Goal: Transaction & Acquisition: Purchase product/service

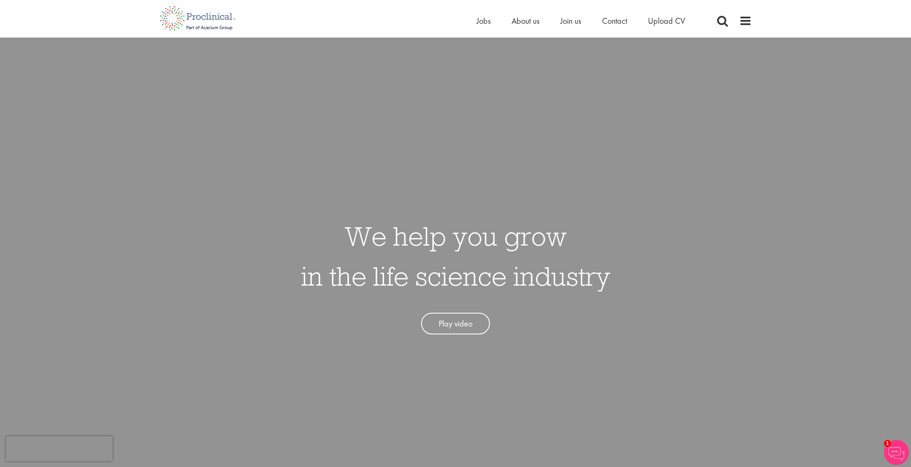
click at [657, 28] on div "Home Jobs About us Join us Contact Upload CV" at bounding box center [591, 23] width 229 height 17
click at [658, 25] on span "Upload CV" at bounding box center [666, 20] width 37 height 11
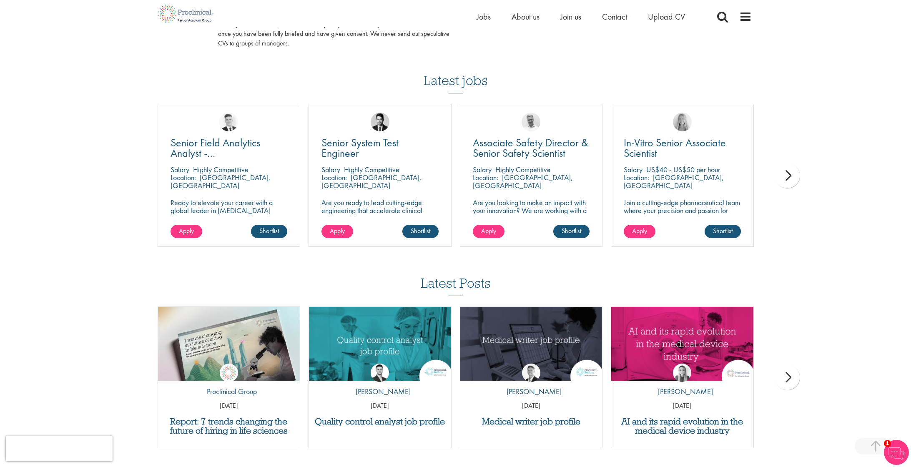
scroll to position [503, 0]
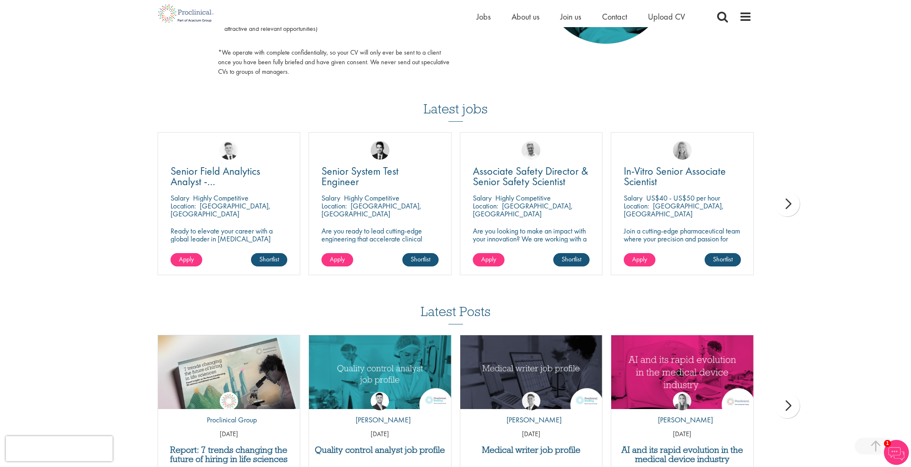
click at [791, 205] on div "next" at bounding box center [787, 203] width 25 height 25
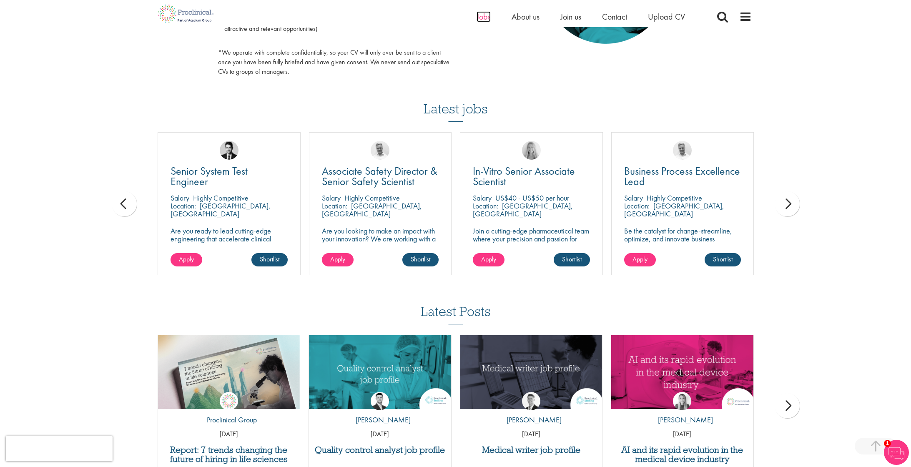
click at [487, 17] on span "Jobs" at bounding box center [484, 16] width 14 height 11
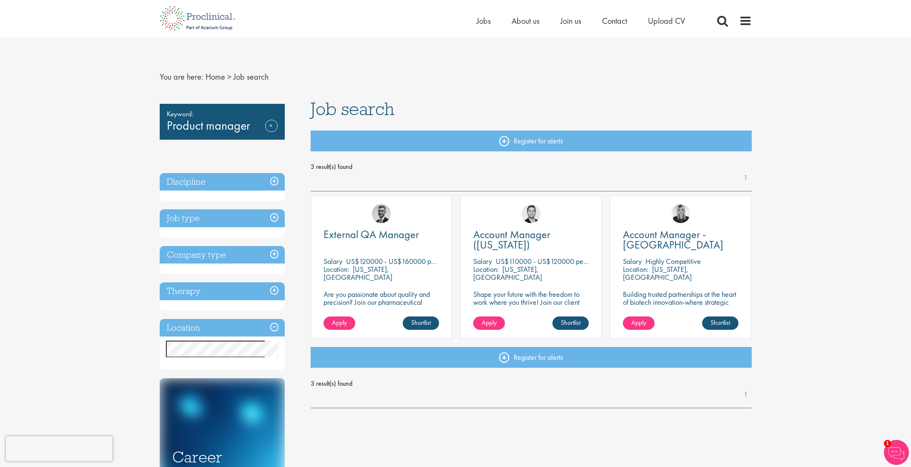
click at [242, 185] on h3 "Discipline" at bounding box center [222, 182] width 125 height 18
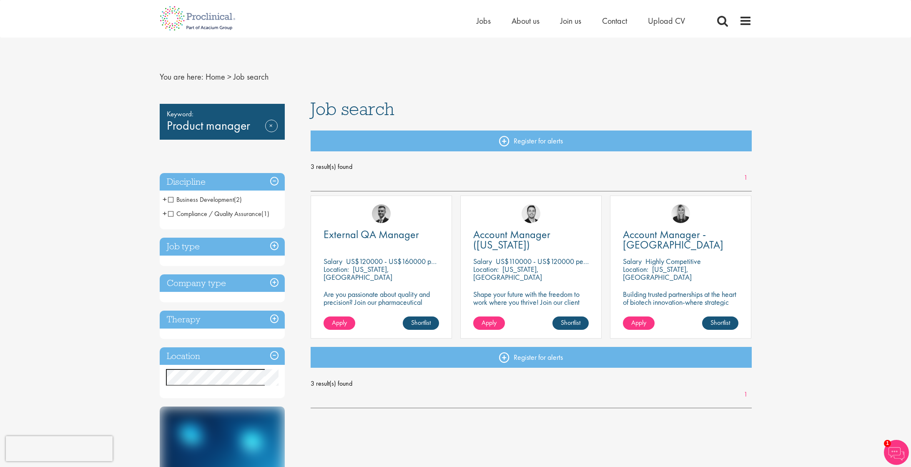
click at [365, 121] on div "Job search Register for alerts 3 result(s) found 1 External QA Manager Salary U…" at bounding box center [531, 256] width 454 height 313
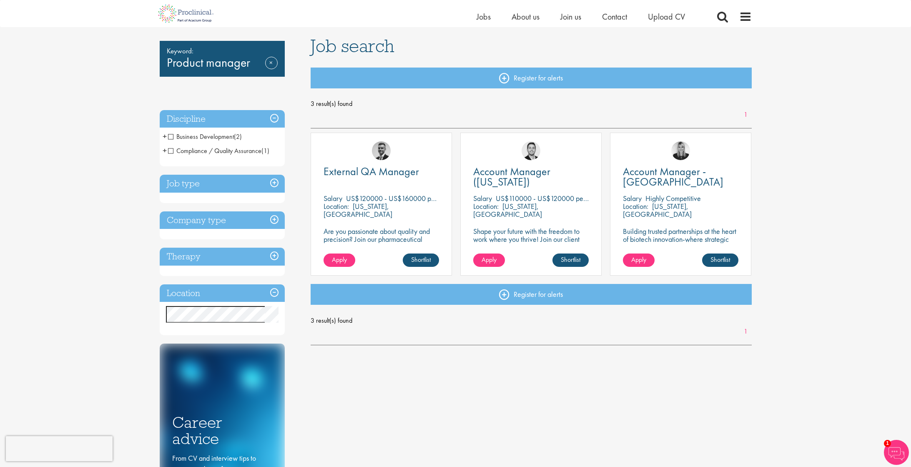
scroll to position [67, 0]
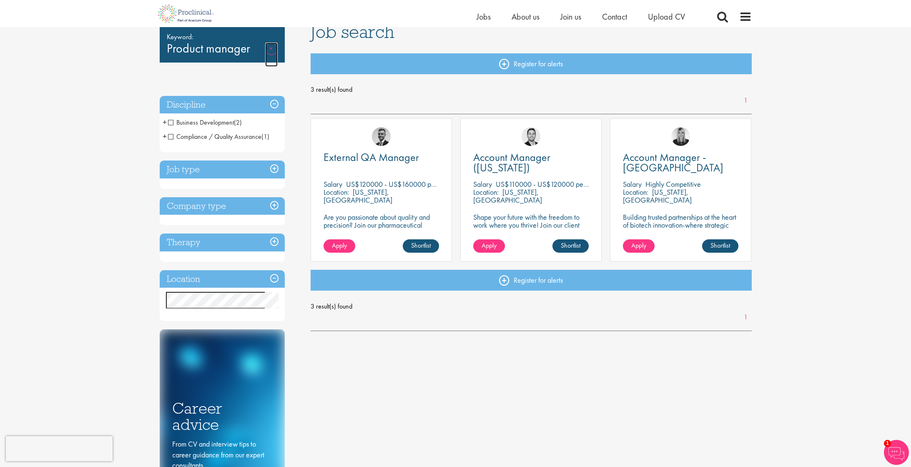
click at [270, 48] on link "Remove" at bounding box center [271, 55] width 13 height 24
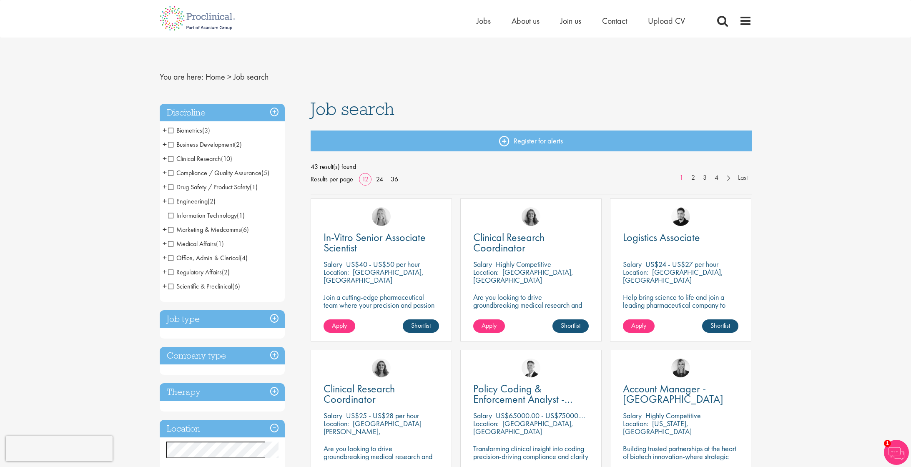
click at [181, 286] on span "Scientific & Preclinical" at bounding box center [200, 286] width 64 height 9
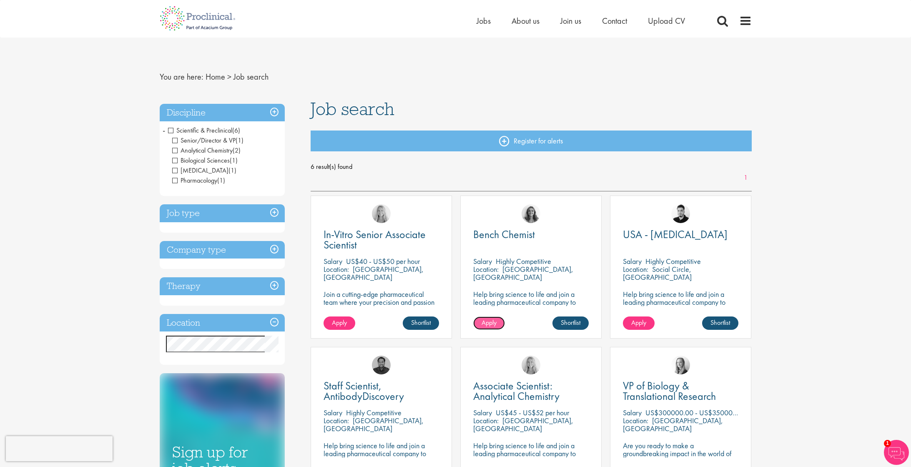
click at [482, 322] on span "Apply" at bounding box center [489, 322] width 15 height 9
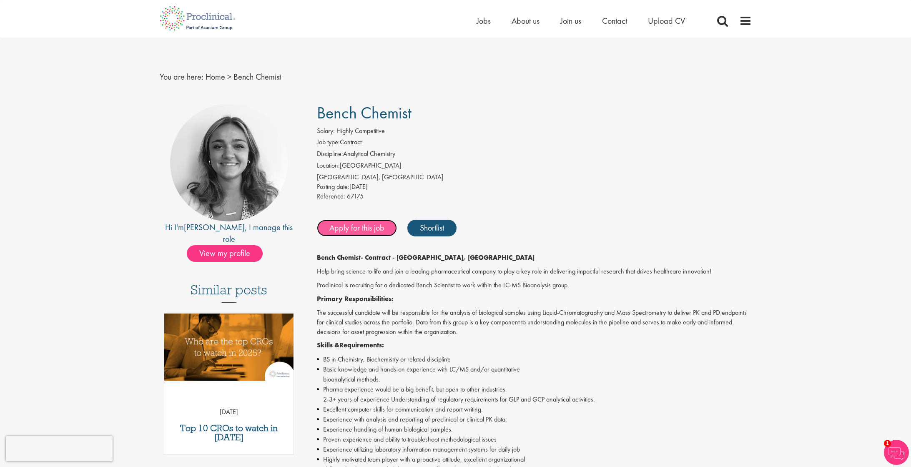
click at [352, 231] on link "Apply for this job" at bounding box center [357, 228] width 80 height 17
click at [360, 229] on link "Apply for this job" at bounding box center [357, 228] width 80 height 17
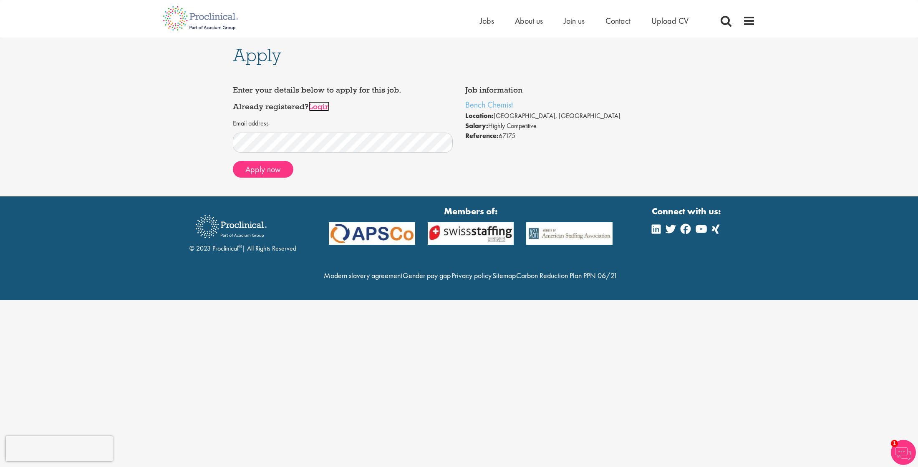
click at [317, 108] on link "Login" at bounding box center [318, 106] width 21 height 10
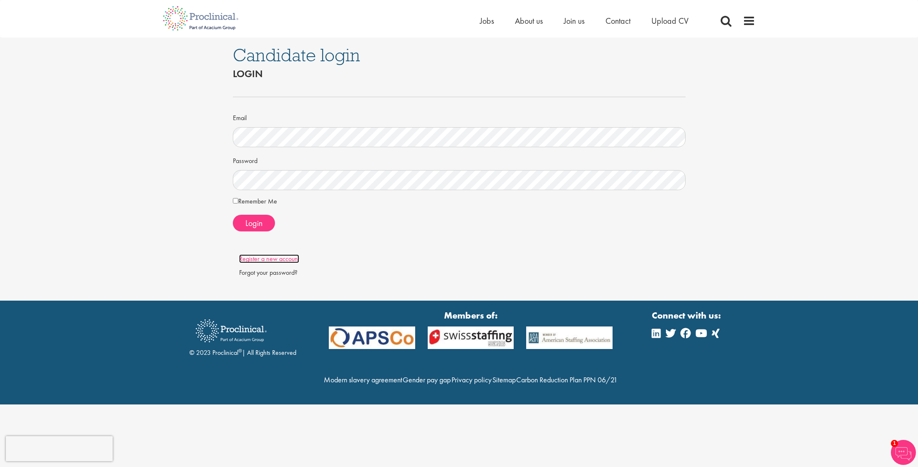
click at [269, 259] on link "Register a new account" at bounding box center [269, 258] width 60 height 9
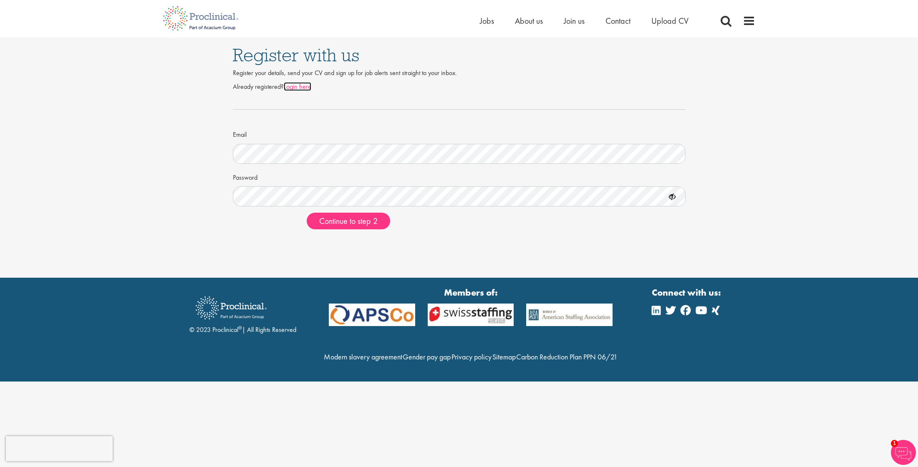
click at [304, 87] on link "Login here" at bounding box center [298, 86] width 28 height 9
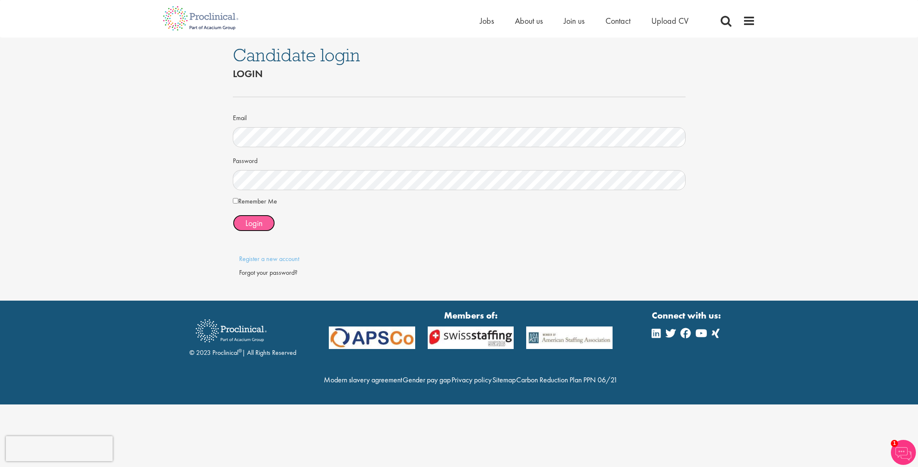
click at [254, 226] on span "Login" at bounding box center [253, 223] width 17 height 11
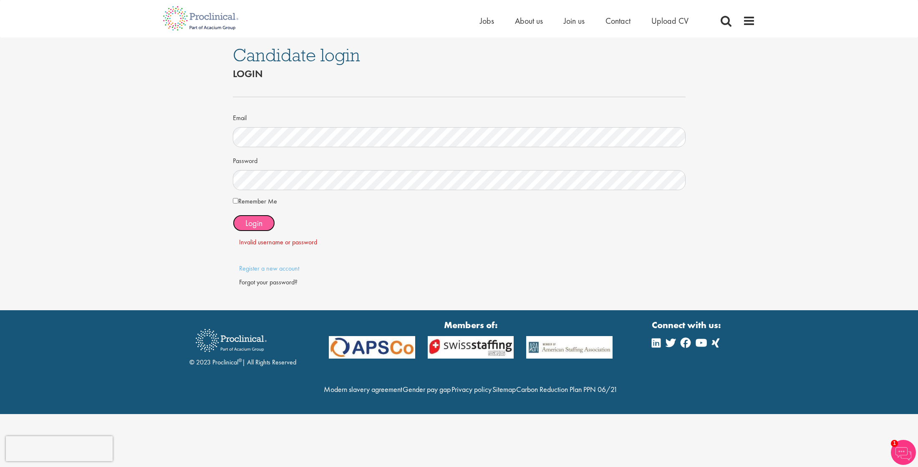
click at [260, 223] on span "Login" at bounding box center [253, 223] width 17 height 11
click at [268, 270] on link "Register a new account" at bounding box center [269, 268] width 60 height 9
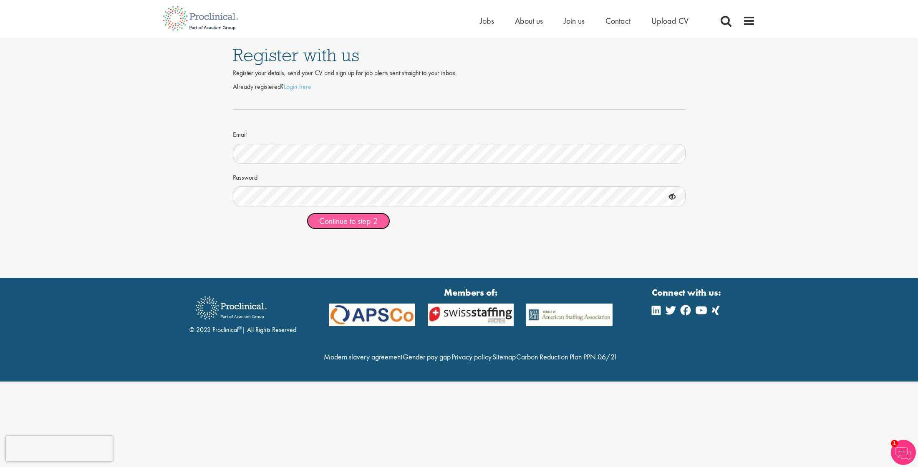
click at [358, 222] on span "Continue to step 2" at bounding box center [348, 221] width 58 height 11
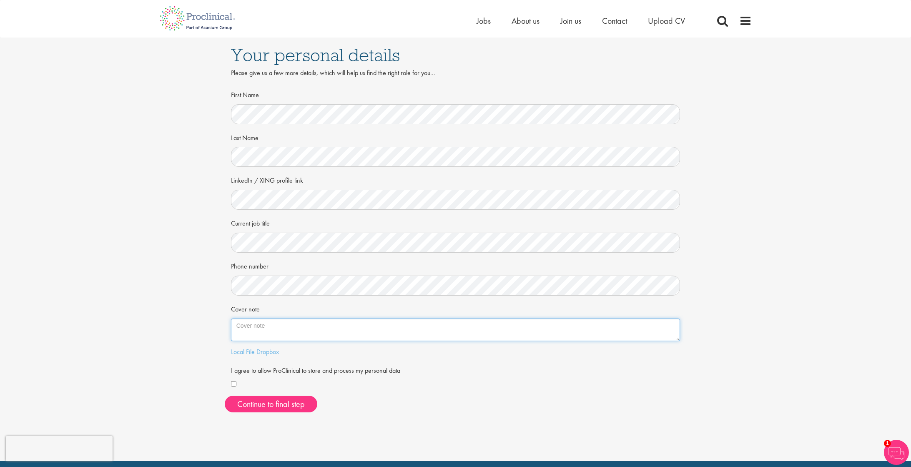
click at [306, 330] on textarea "Cover note" at bounding box center [456, 330] width 450 height 23
paste textarea "I am a Ph.D.-trained Analytical Chemist with over eight years of industry exper…"
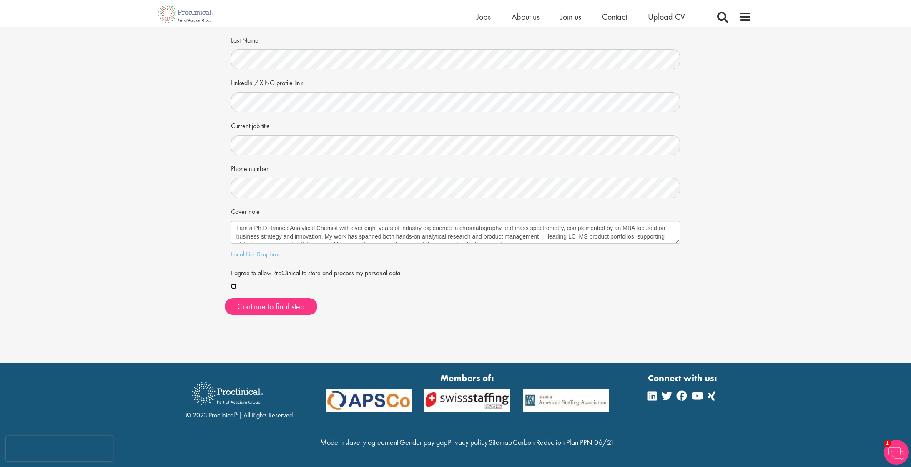
scroll to position [32, 0]
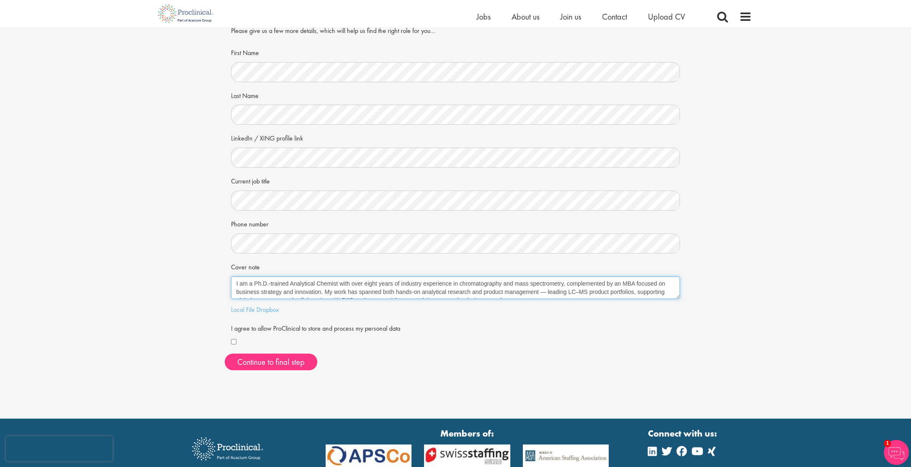
click at [550, 293] on textarea "I am a Ph.D.-trained Analytical Chemist with over eight years of industry exper…" at bounding box center [456, 288] width 450 height 23
click at [547, 292] on textarea "I am a Ph.D.-trained Analytical Chemist with over eight years of industry exper…" at bounding box center [456, 288] width 450 height 23
type textarea "I am a Ph.D.-trained Analytical Chemist with over eight years of industry exper…"
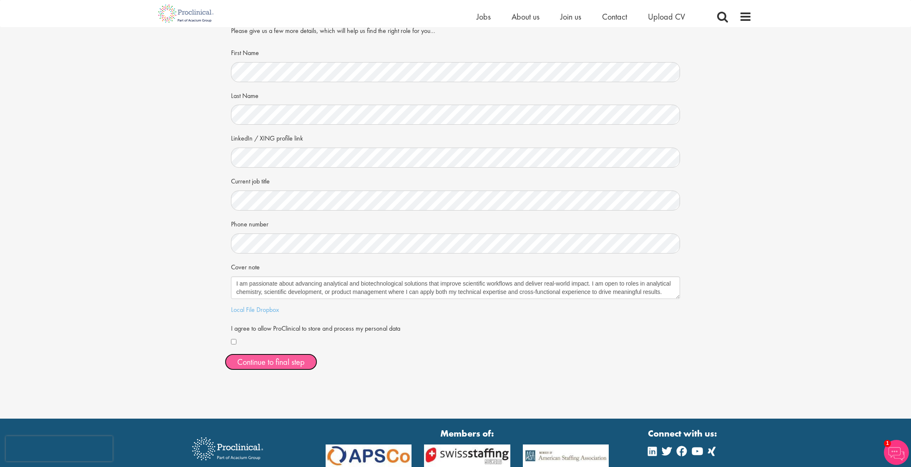
click at [293, 360] on button "Continue to final step" at bounding box center [271, 362] width 93 height 17
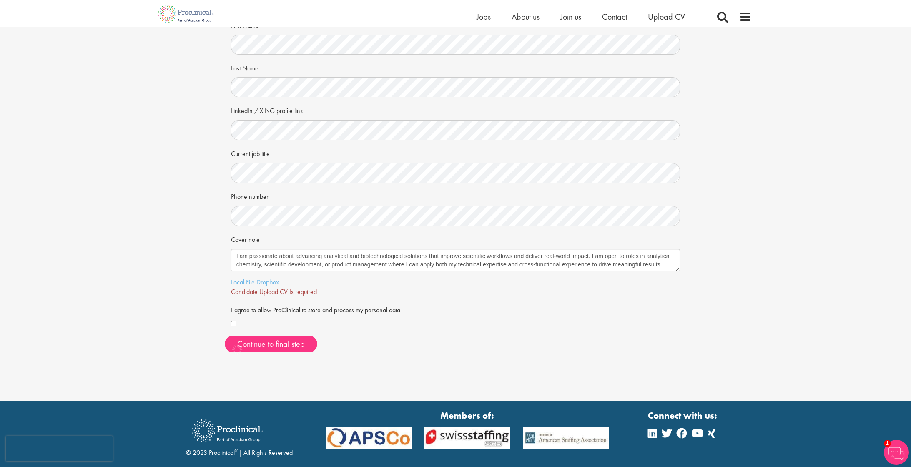
scroll to position [115, 0]
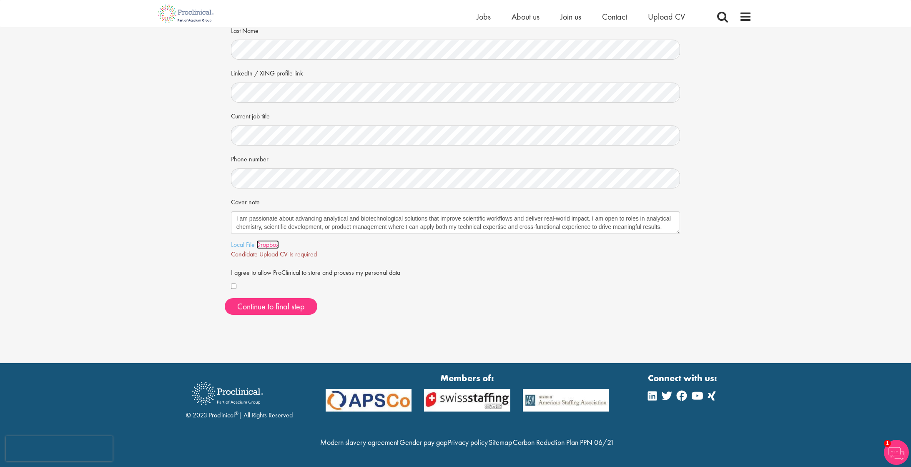
click at [271, 240] on link "Dropbox" at bounding box center [268, 244] width 23 height 9
click at [248, 240] on link "Local File" at bounding box center [243, 244] width 24 height 9
click at [268, 301] on span "Continue to final step" at bounding box center [271, 306] width 68 height 11
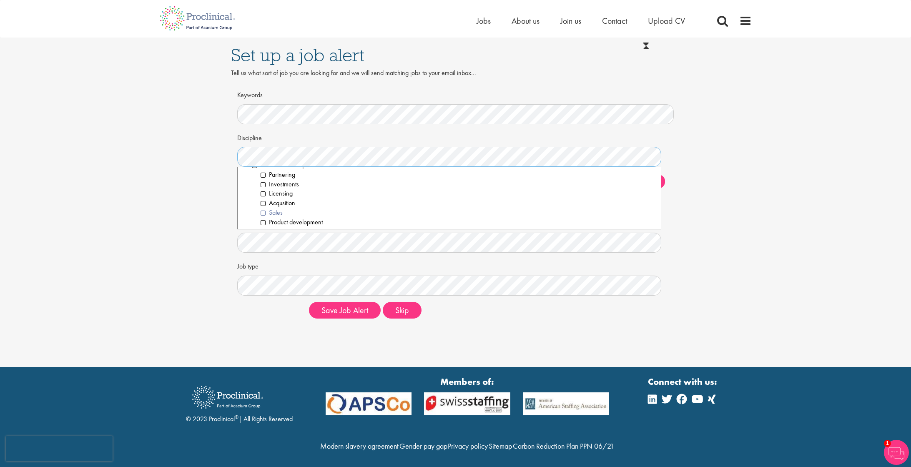
scroll to position [108, 0]
click at [264, 221] on li "Product development" at bounding box center [458, 221] width 395 height 10
click at [262, 181] on li "Clinical Scientist" at bounding box center [458, 181] width 395 height 10
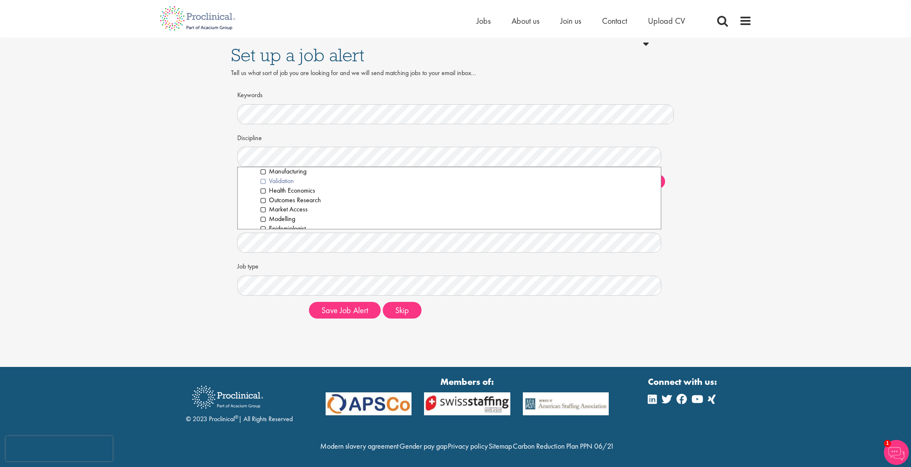
click at [265, 184] on li "Validation" at bounding box center [458, 181] width 395 height 10
click at [264, 215] on li "Health Technology Assessment (HTA)" at bounding box center [458, 216] width 395 height 10
click at [266, 207] on li "Biochemistry" at bounding box center [458, 212] width 395 height 10
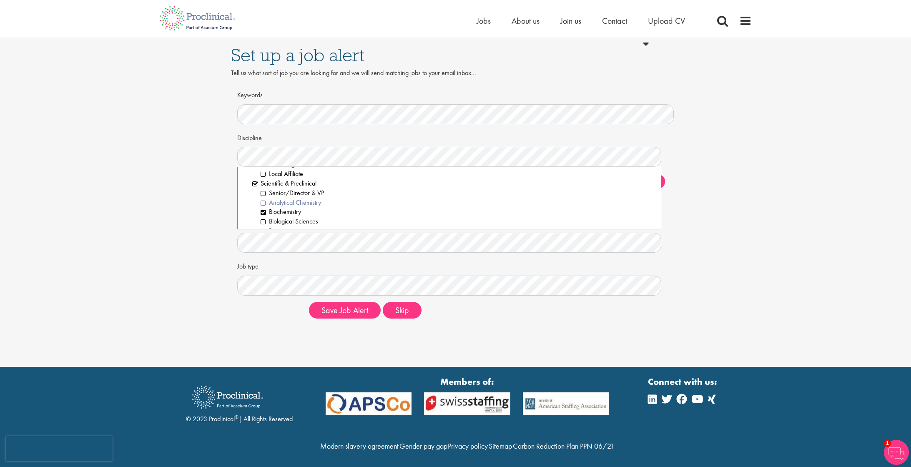
click at [262, 206] on li "Analytical Chemistry" at bounding box center [458, 203] width 395 height 10
click at [264, 213] on li "Biochemistry" at bounding box center [458, 212] width 395 height 10
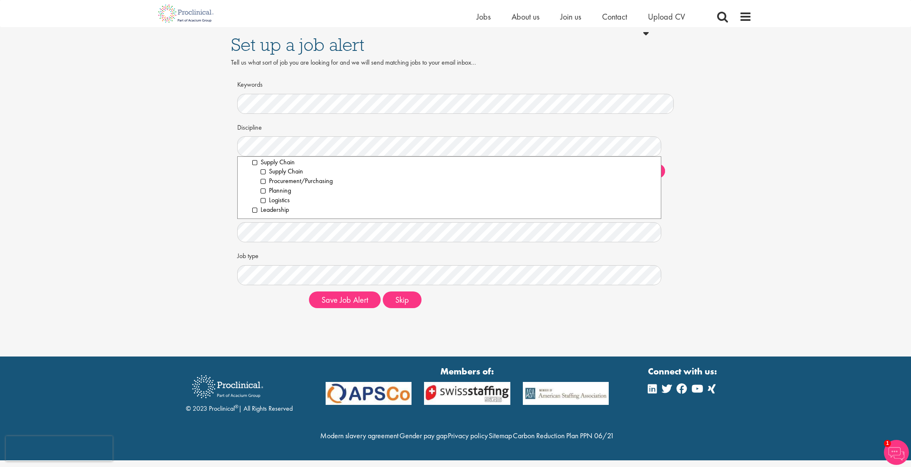
scroll to position [10, 0]
click at [342, 292] on button "Save Job Alert" at bounding box center [345, 300] width 72 height 17
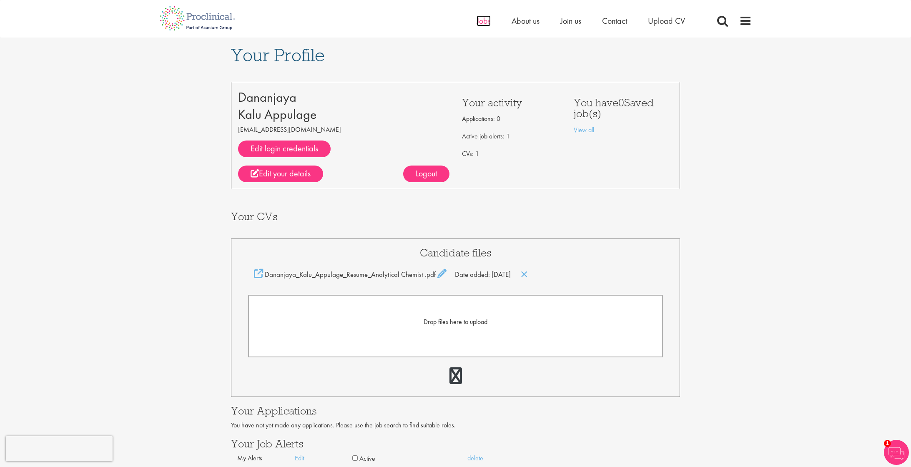
click at [480, 24] on span "Jobs" at bounding box center [484, 20] width 14 height 11
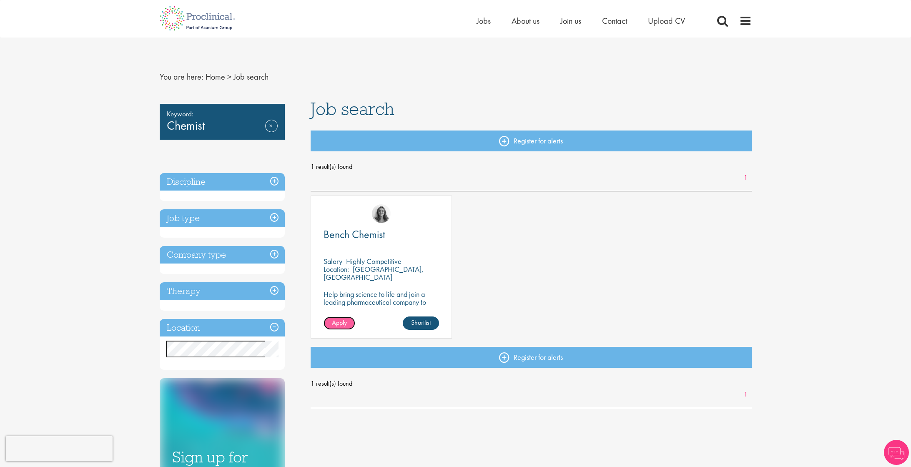
click at [344, 322] on span "Apply" at bounding box center [339, 322] width 15 height 9
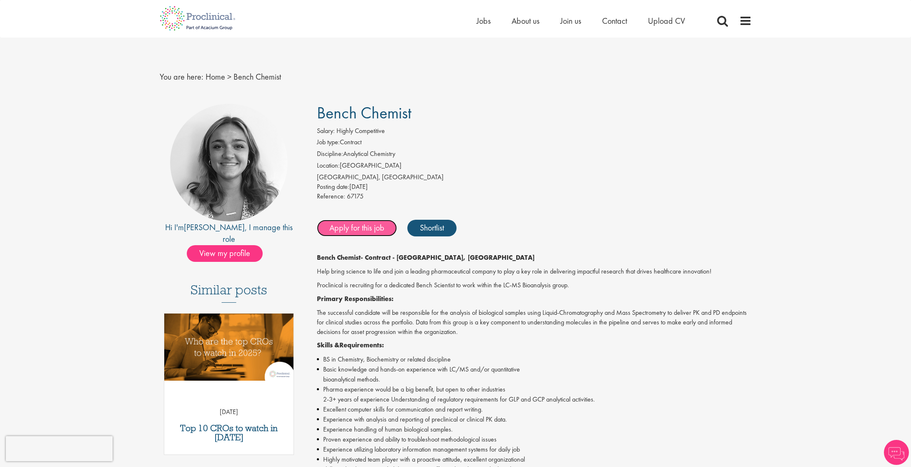
click at [370, 230] on link "Apply for this job" at bounding box center [357, 228] width 80 height 17
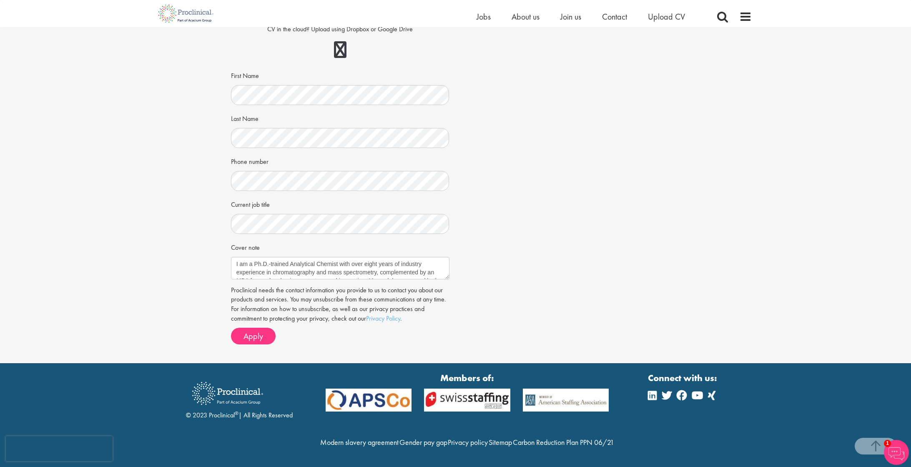
scroll to position [155, 0]
click at [263, 328] on button "Apply" at bounding box center [253, 336] width 45 height 17
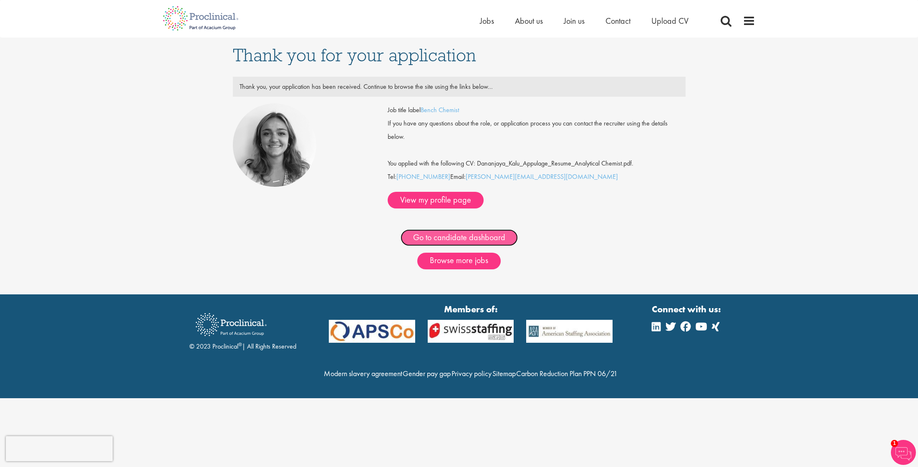
click at [450, 229] on link "Go to candidate dashboard" at bounding box center [458, 237] width 117 height 17
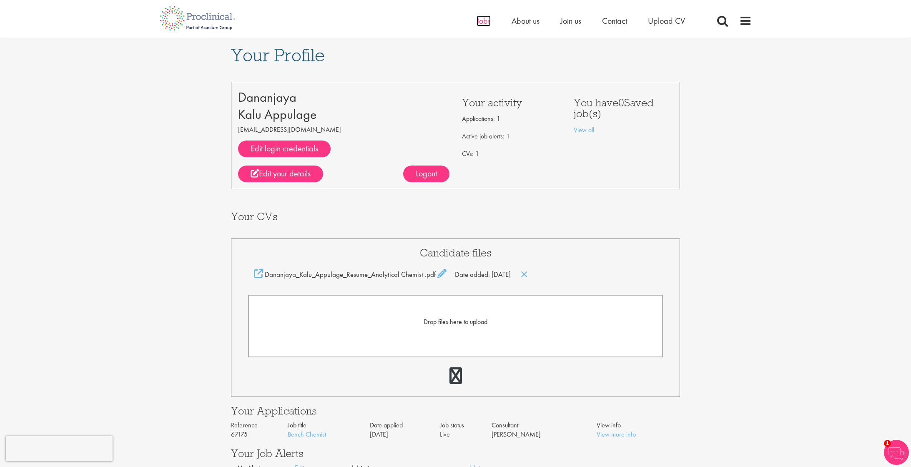
click at [481, 20] on span "Jobs" at bounding box center [484, 20] width 14 height 11
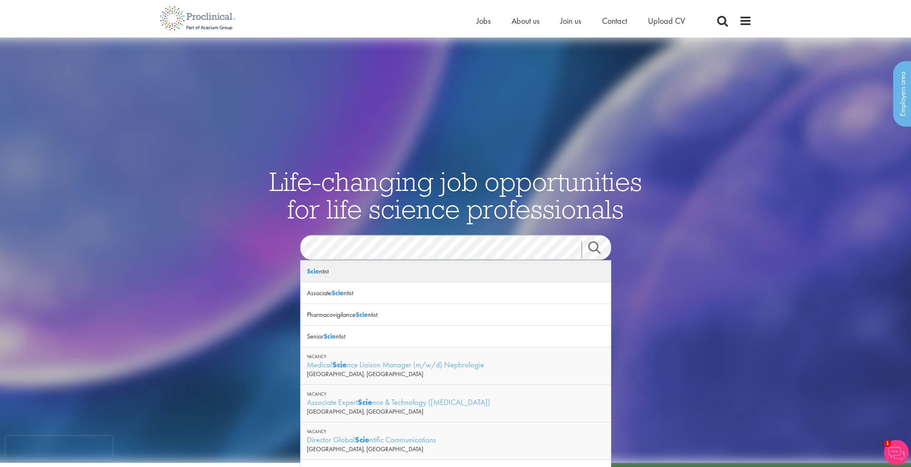
click at [323, 274] on div "Scie ntist" at bounding box center [456, 272] width 310 height 22
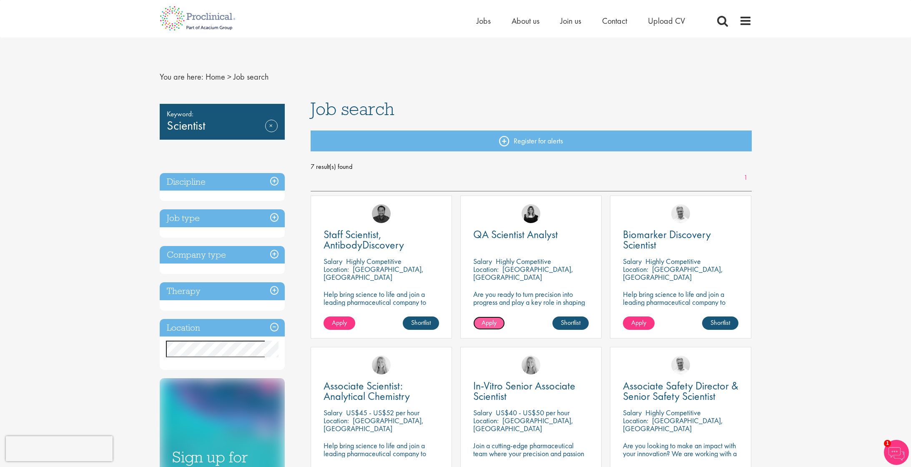
click at [487, 322] on span "Apply" at bounding box center [489, 322] width 15 height 9
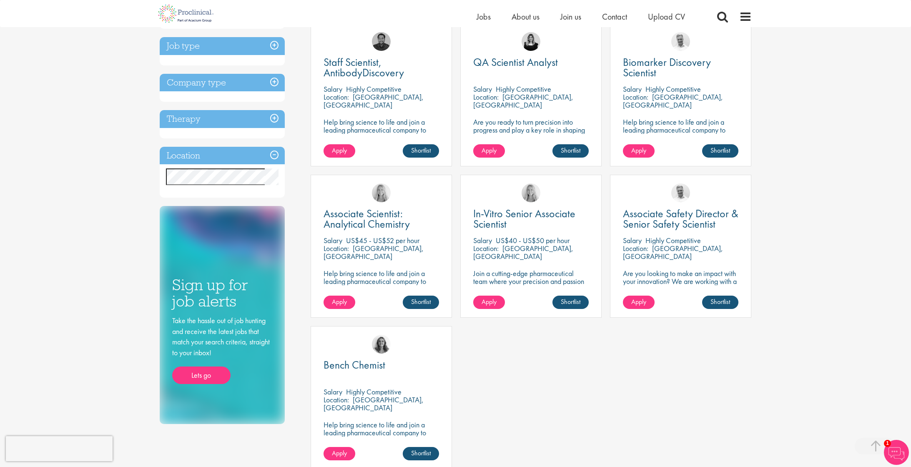
scroll to position [98, 0]
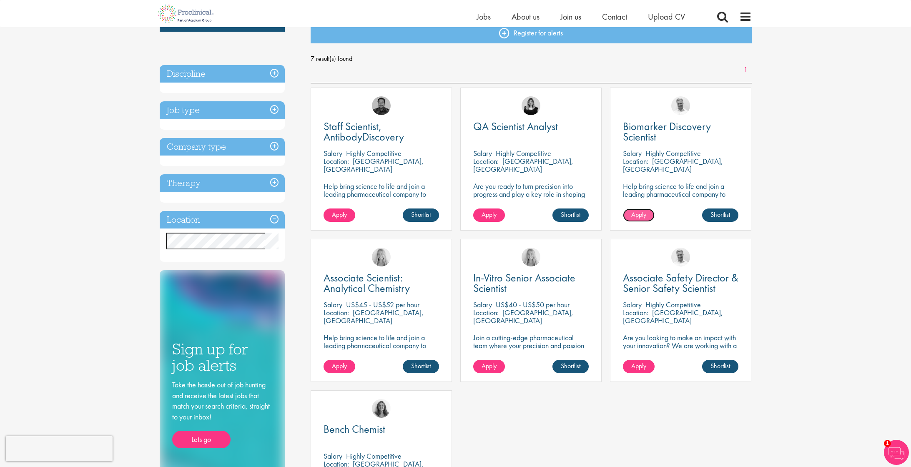
click at [646, 211] on span "Apply" at bounding box center [638, 214] width 15 height 9
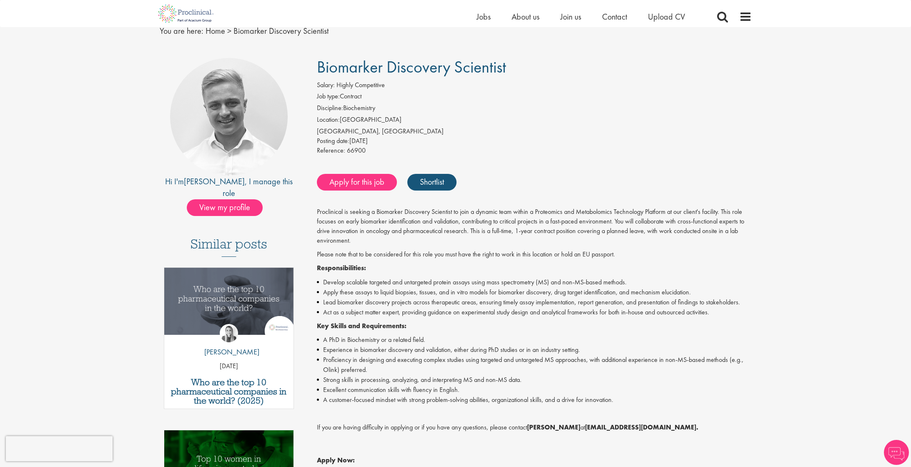
scroll to position [54, 0]
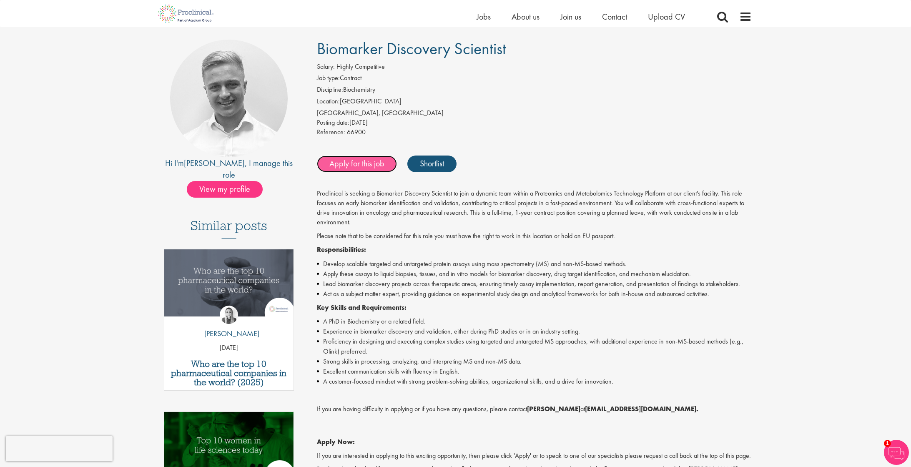
click at [357, 164] on link "Apply for this job" at bounding box center [357, 164] width 80 height 17
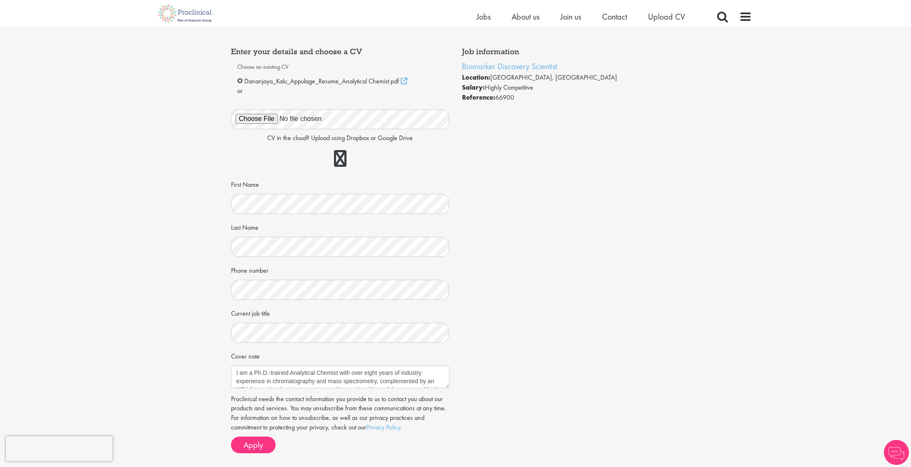
scroll to position [145, 0]
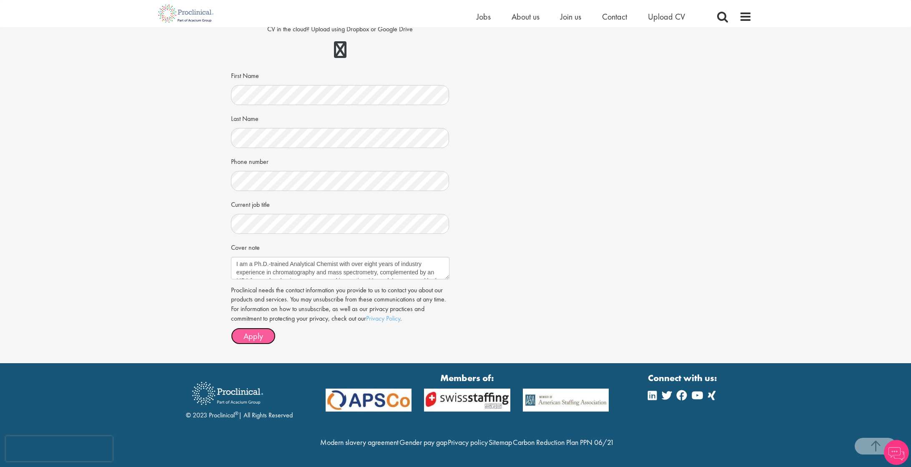
click at [253, 332] on span "Apply" at bounding box center [254, 336] width 20 height 11
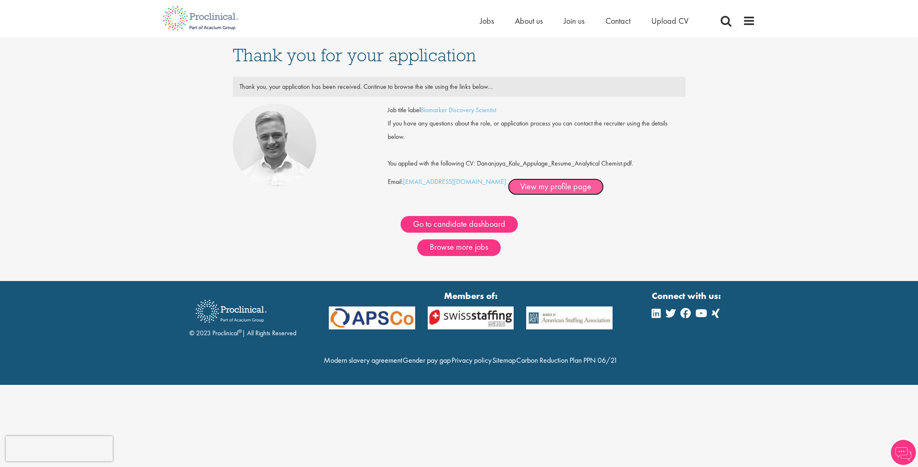
click at [524, 191] on link "View my profile page" at bounding box center [556, 187] width 96 height 17
click at [485, 20] on span "Jobs" at bounding box center [487, 20] width 14 height 11
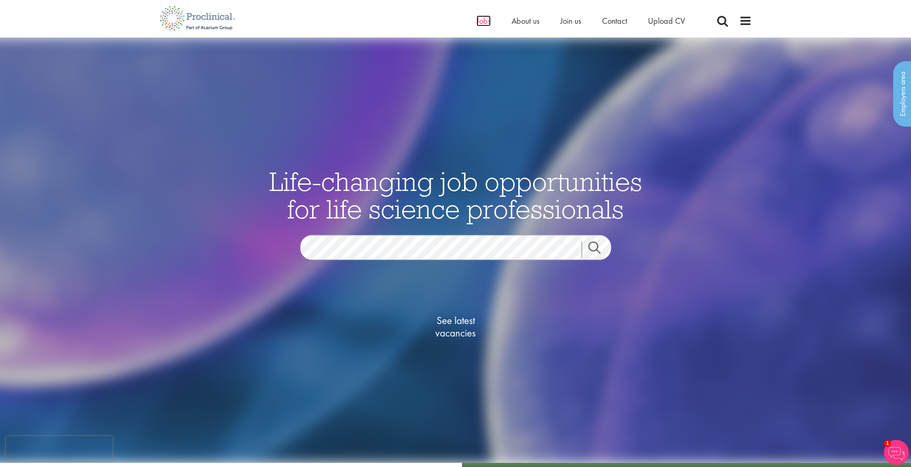
click at [480, 19] on span "Jobs" at bounding box center [484, 20] width 14 height 11
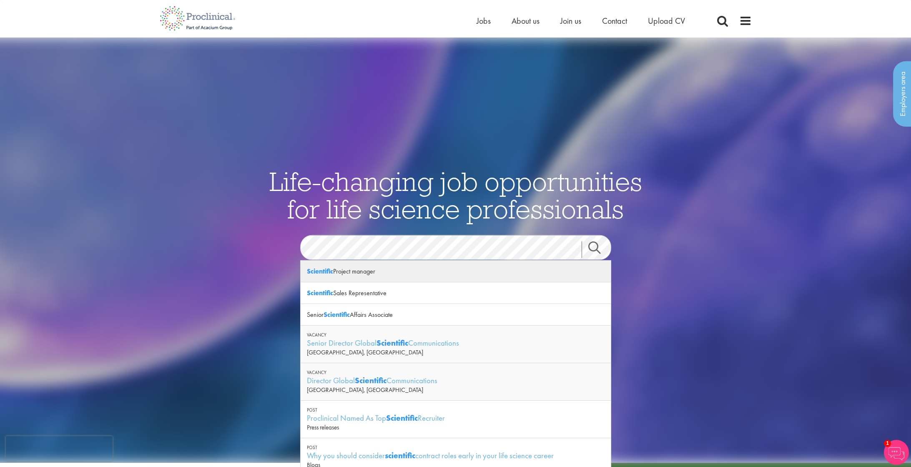
click at [374, 272] on div "Scientific Project manager" at bounding box center [456, 272] width 310 height 22
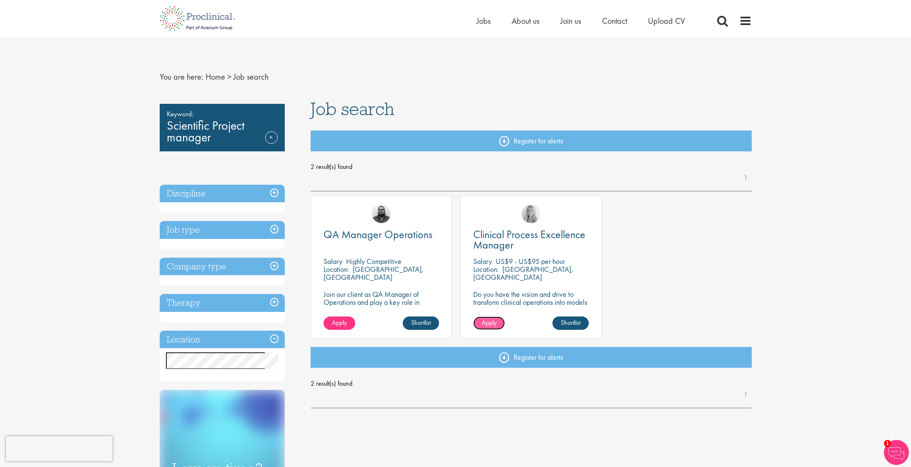
click at [485, 325] on span "Apply" at bounding box center [489, 322] width 15 height 9
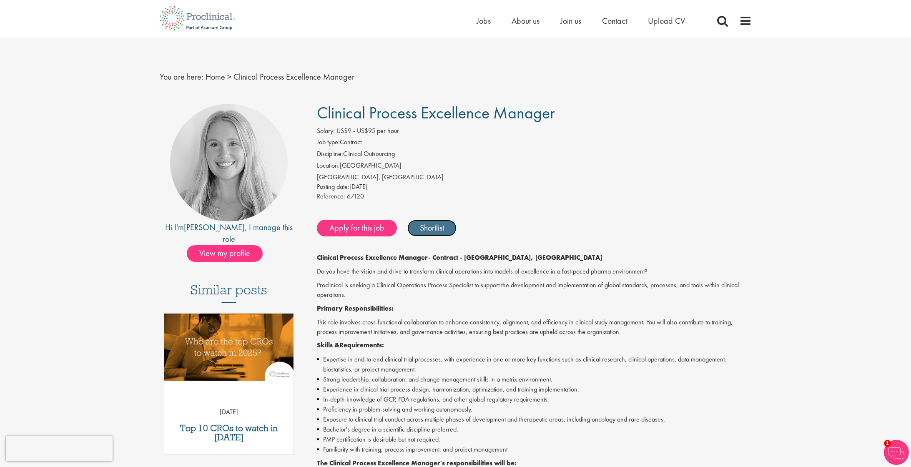
click at [419, 231] on link "Shortlist" at bounding box center [432, 228] width 49 height 17
click at [239, 245] on span "View my profile" at bounding box center [225, 253] width 76 height 17
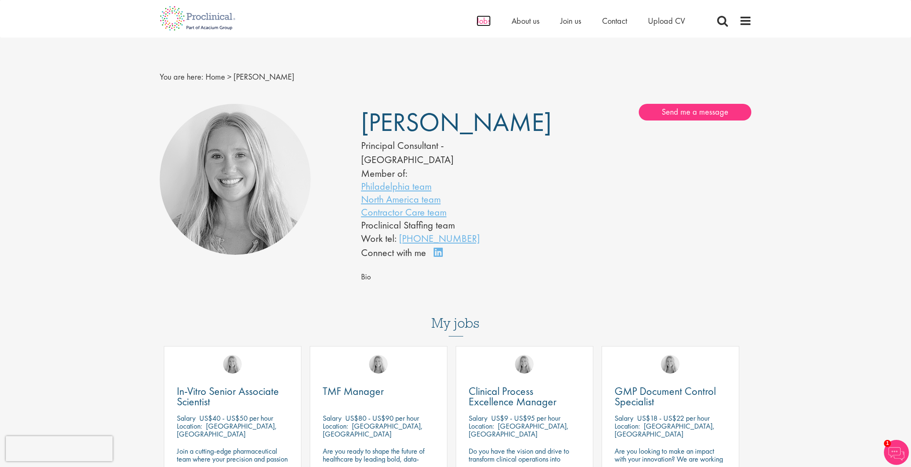
click at [485, 20] on span "Jobs" at bounding box center [484, 20] width 14 height 11
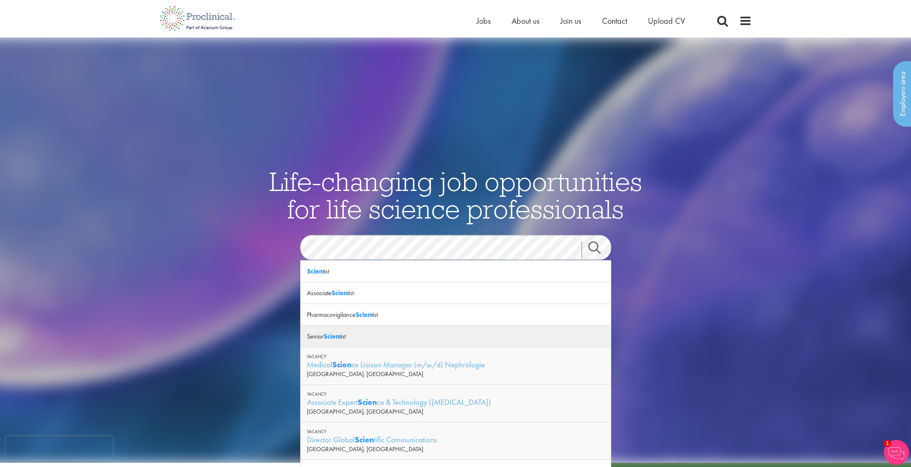
click at [330, 339] on strong "Scien" at bounding box center [332, 336] width 16 height 9
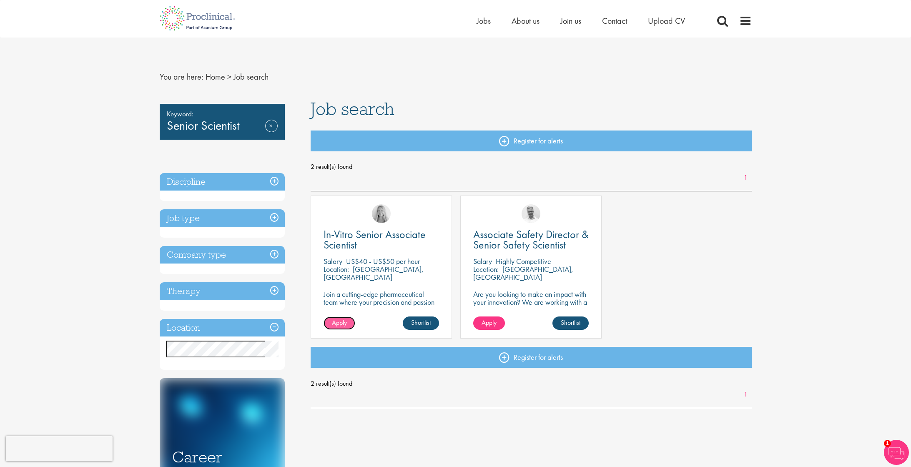
click at [338, 325] on span "Apply" at bounding box center [339, 322] width 15 height 9
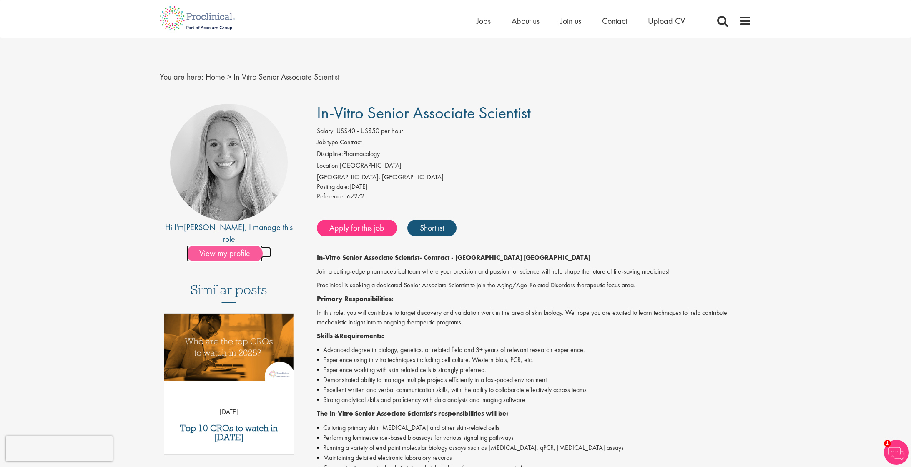
click at [226, 245] on span "View my profile" at bounding box center [225, 253] width 76 height 17
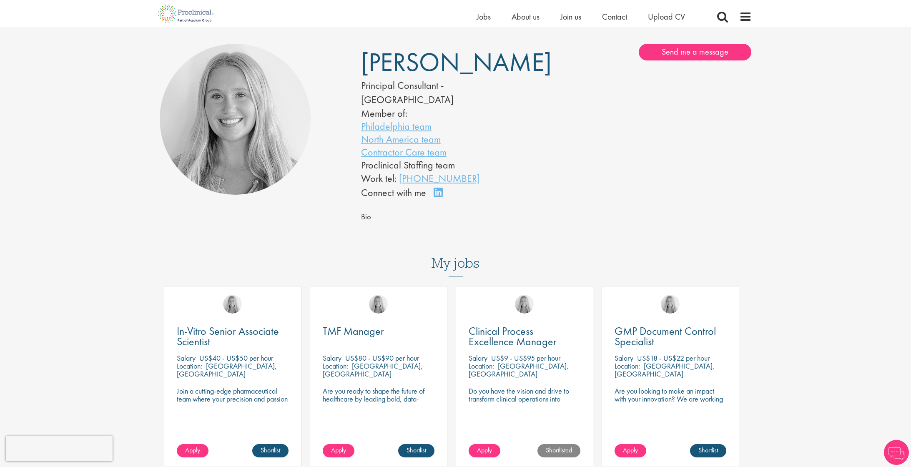
scroll to position [55, 0]
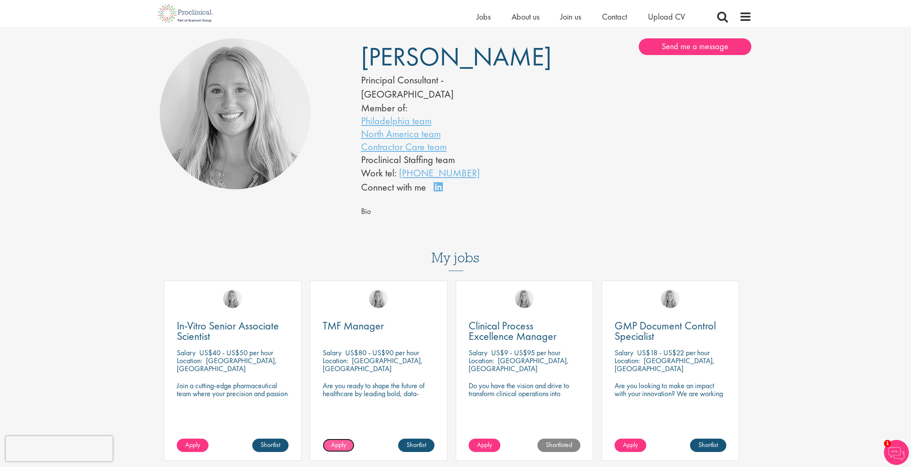
click at [338, 440] on span "Apply" at bounding box center [338, 444] width 15 height 9
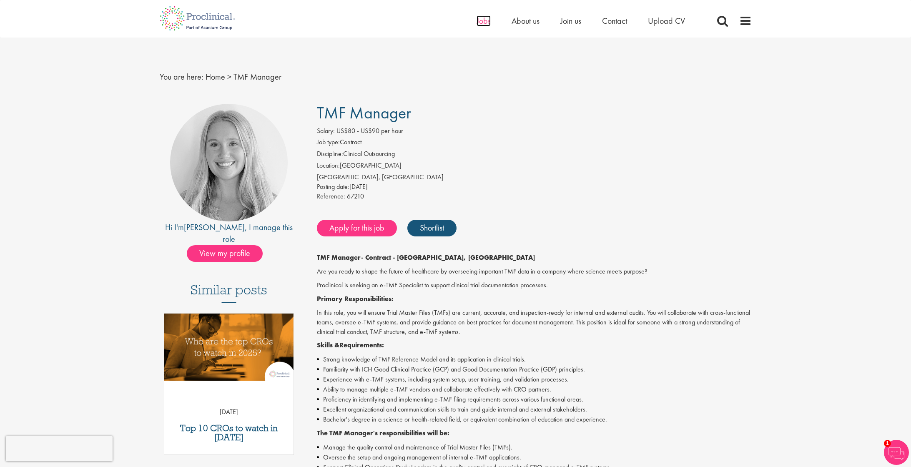
click at [483, 21] on span "Jobs" at bounding box center [484, 20] width 14 height 11
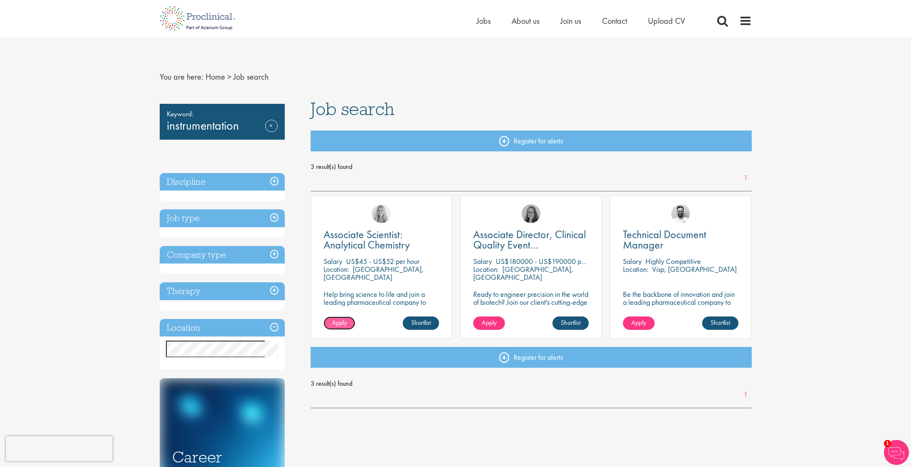
click at [341, 325] on span "Apply" at bounding box center [339, 322] width 15 height 9
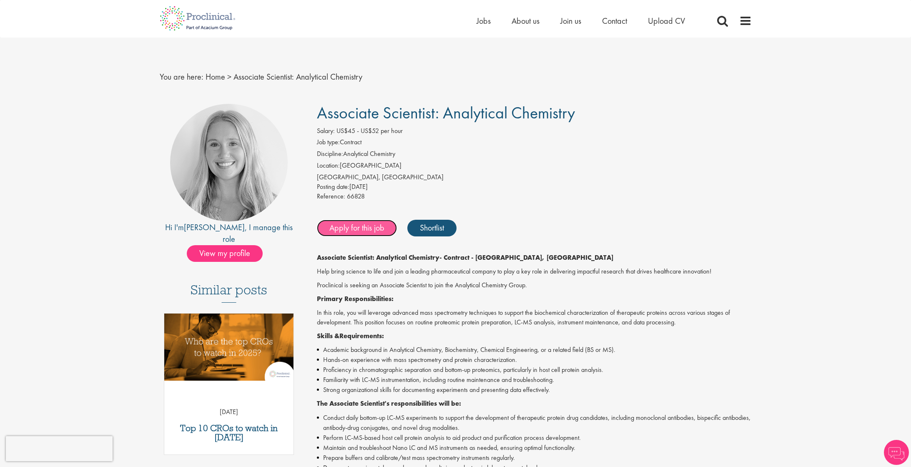
click at [352, 230] on link "Apply for this job" at bounding box center [357, 228] width 80 height 17
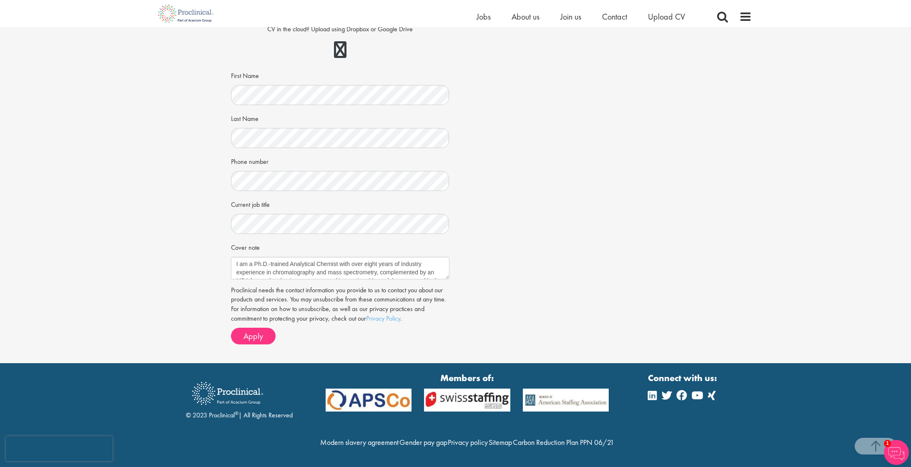
scroll to position [155, 0]
click at [257, 331] on span "Apply" at bounding box center [254, 336] width 20 height 11
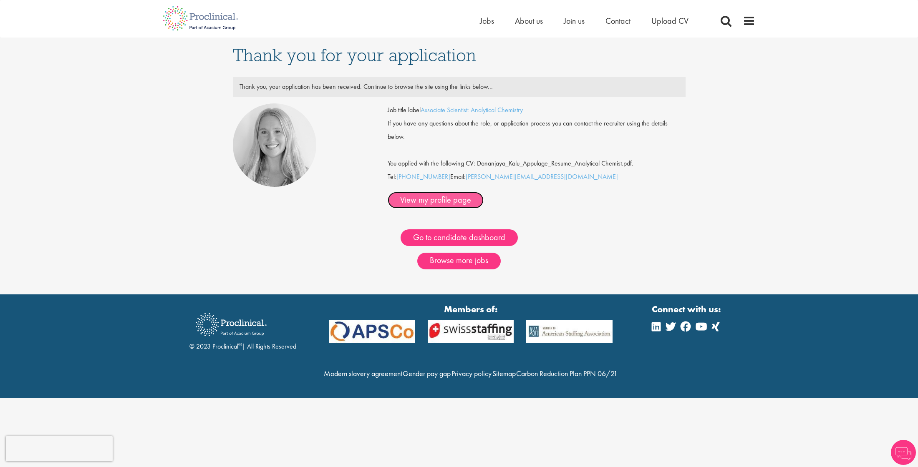
click at [483, 192] on link "View my profile page" at bounding box center [435, 200] width 96 height 17
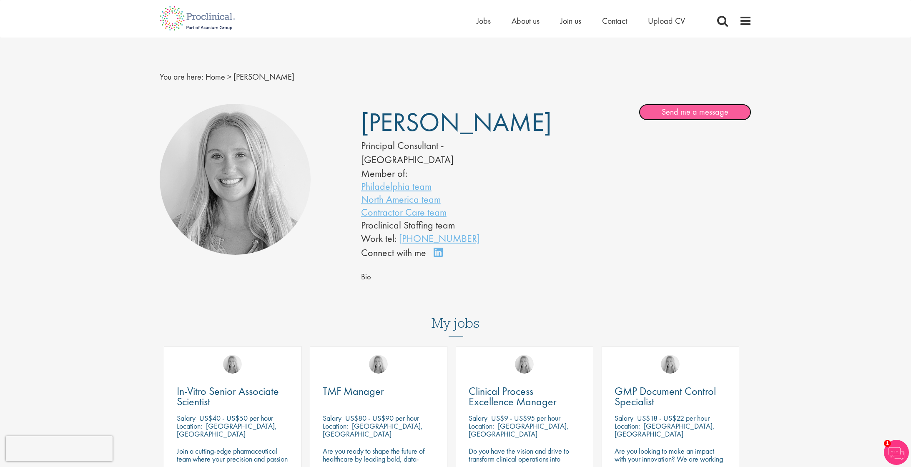
click at [714, 109] on link "Send me a message" at bounding box center [695, 112] width 113 height 17
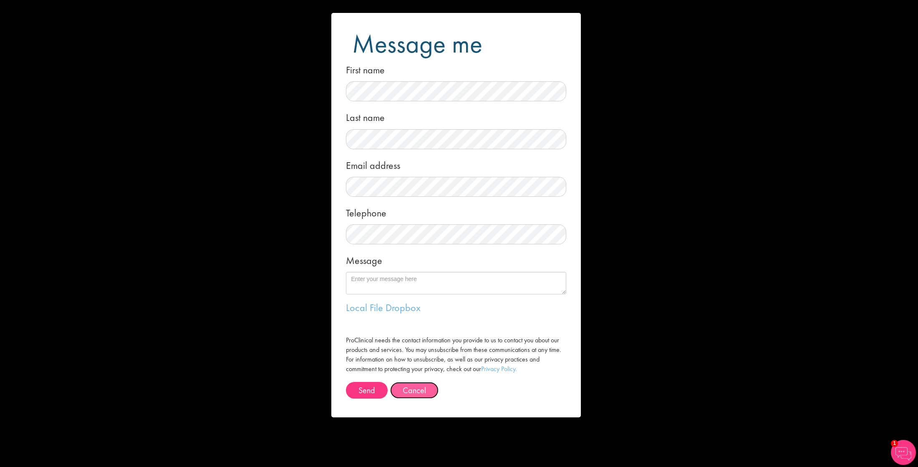
click at [406, 387] on button "Cancel" at bounding box center [414, 390] width 48 height 17
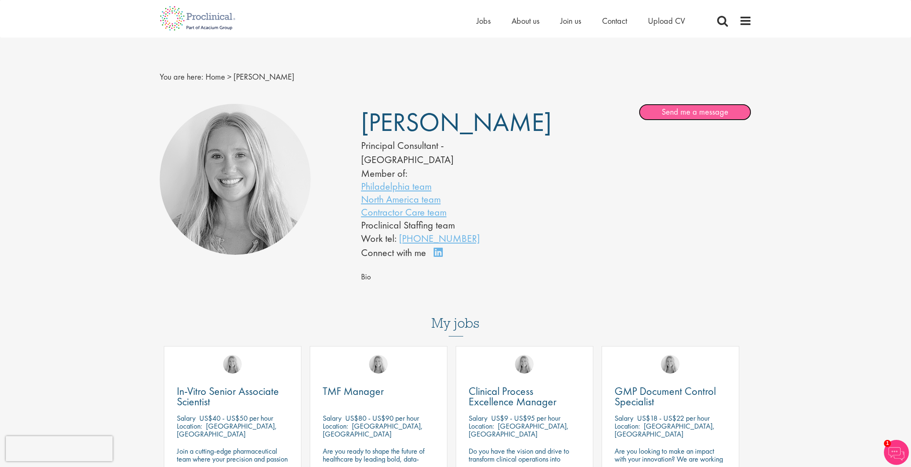
click at [678, 118] on link "Send me a message" at bounding box center [695, 112] width 113 height 17
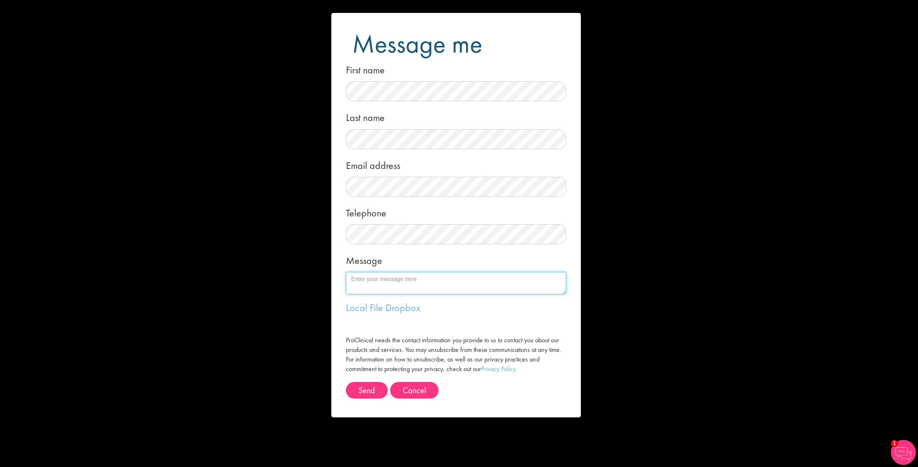
paste textarea "Hi [Name], I came across your profile and wanted to reach out regarding potenti…"
click at [377, 280] on textarea "Hi [Name], I came across your profile and wanted to reach out regarding potenti…" at bounding box center [456, 283] width 220 height 23
click at [359, 285] on textarea "Hi Shannon, I came across your profile and wanted to reach out regarding potent…" at bounding box center [456, 283] width 220 height 23
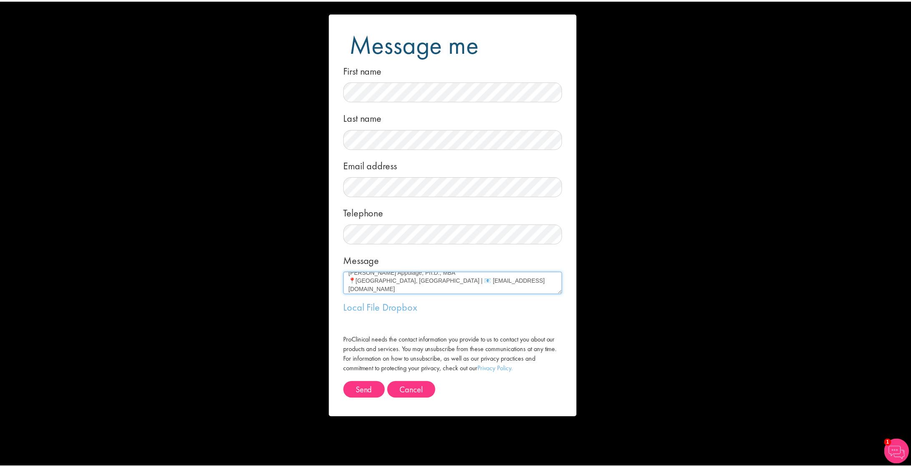
scroll to position [158, 0]
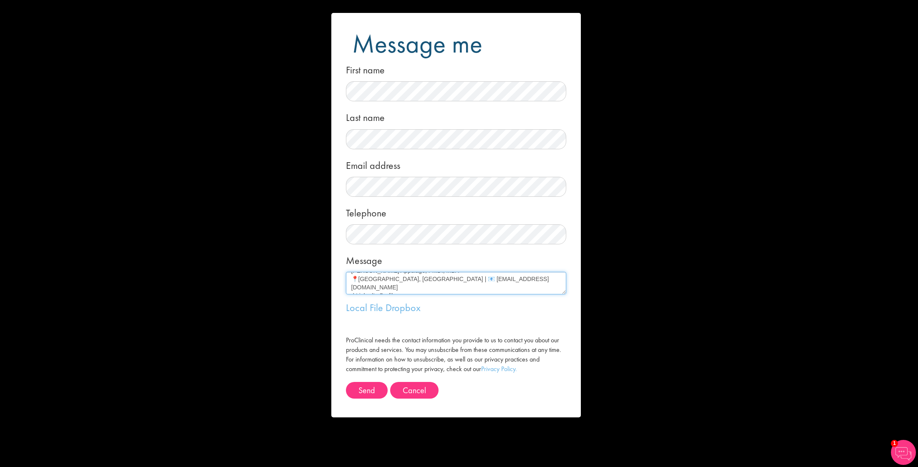
drag, startPoint x: 398, startPoint y: 288, endPoint x: 356, endPoint y: 286, distance: 42.2
click at [356, 286] on textarea "Hi Shannon, I came across your profile and wanted to reach out regarding potent…" at bounding box center [456, 283] width 220 height 23
click at [361, 288] on textarea "Hi Shannon, I came across your profile and wanted to reach out regarding potent…" at bounding box center [456, 283] width 220 height 23
paste textarea "www.linkedin.com/in/dananjayakaluappulage"
type textarea "Hi Shannon, I came across your profile and wanted to reach out regarding potent…"
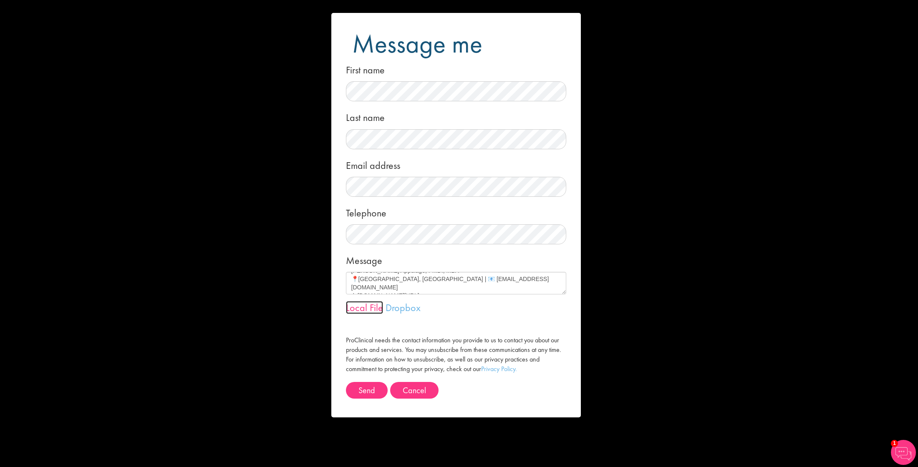
click at [362, 309] on link "Local File" at bounding box center [364, 307] width 37 height 13
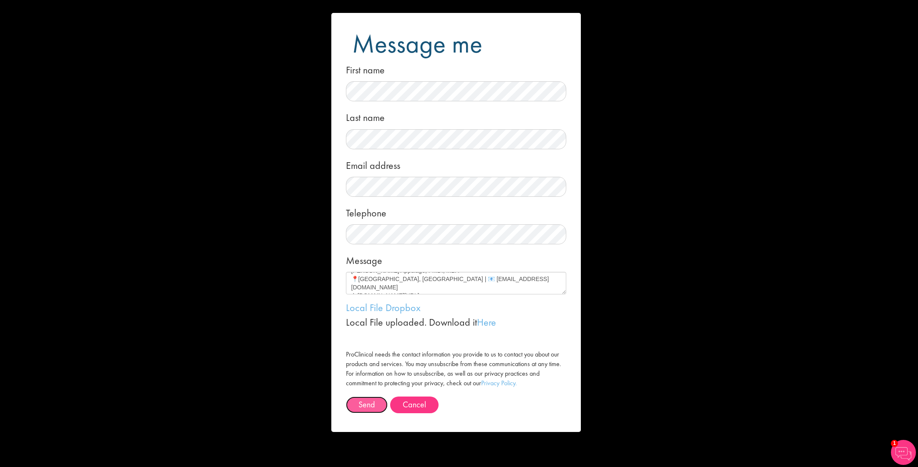
click at [375, 407] on button "Send" at bounding box center [367, 405] width 42 height 17
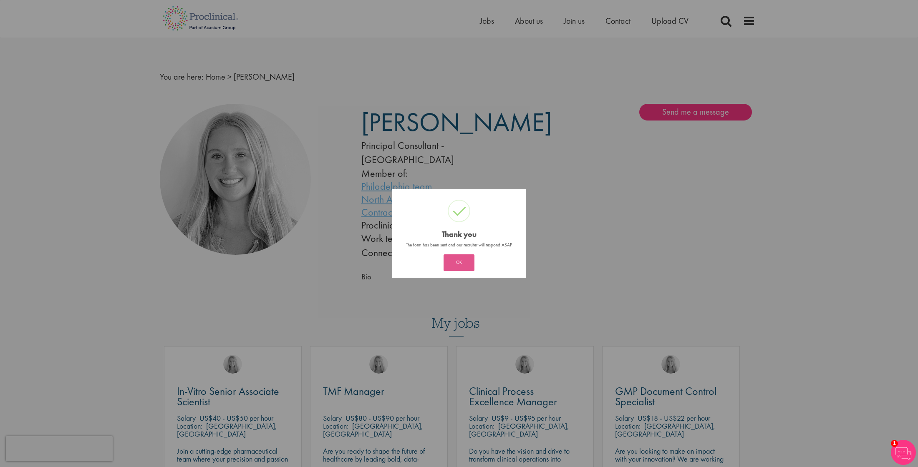
click at [465, 263] on button "OK" at bounding box center [458, 262] width 31 height 17
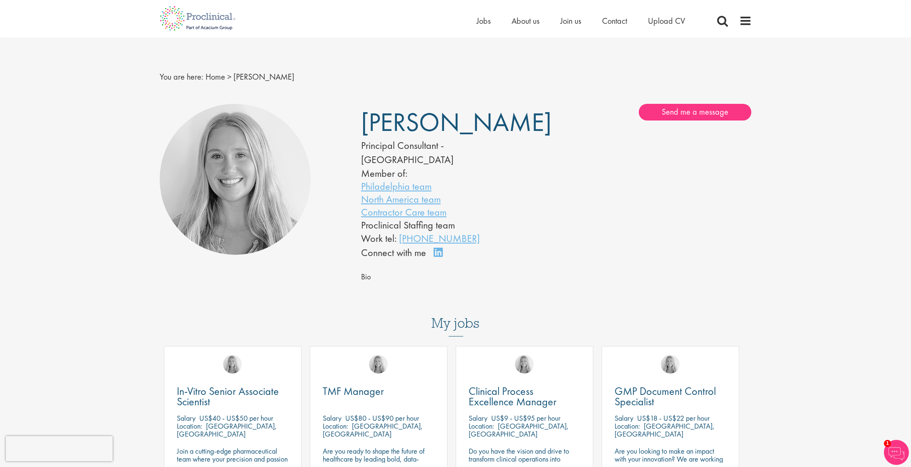
click at [402, 271] on div "Bio" at bounding box center [556, 277] width 391 height 13
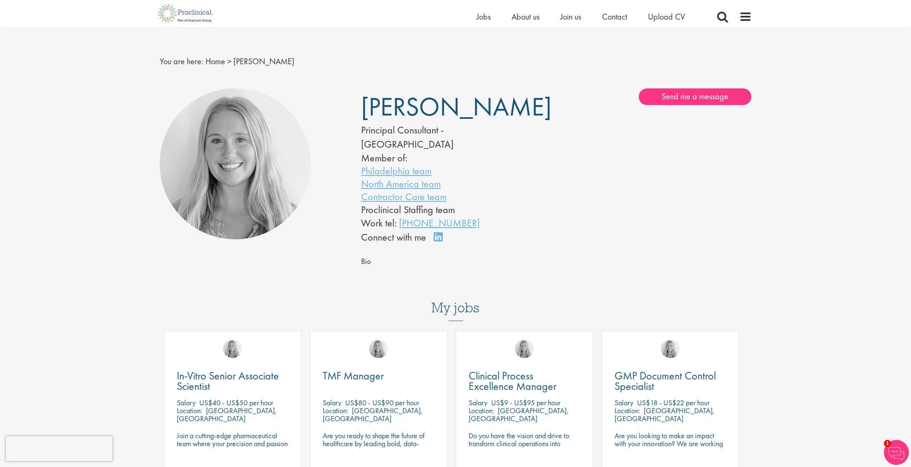
scroll to position [5, 0]
